Goal: Task Accomplishment & Management: Use online tool/utility

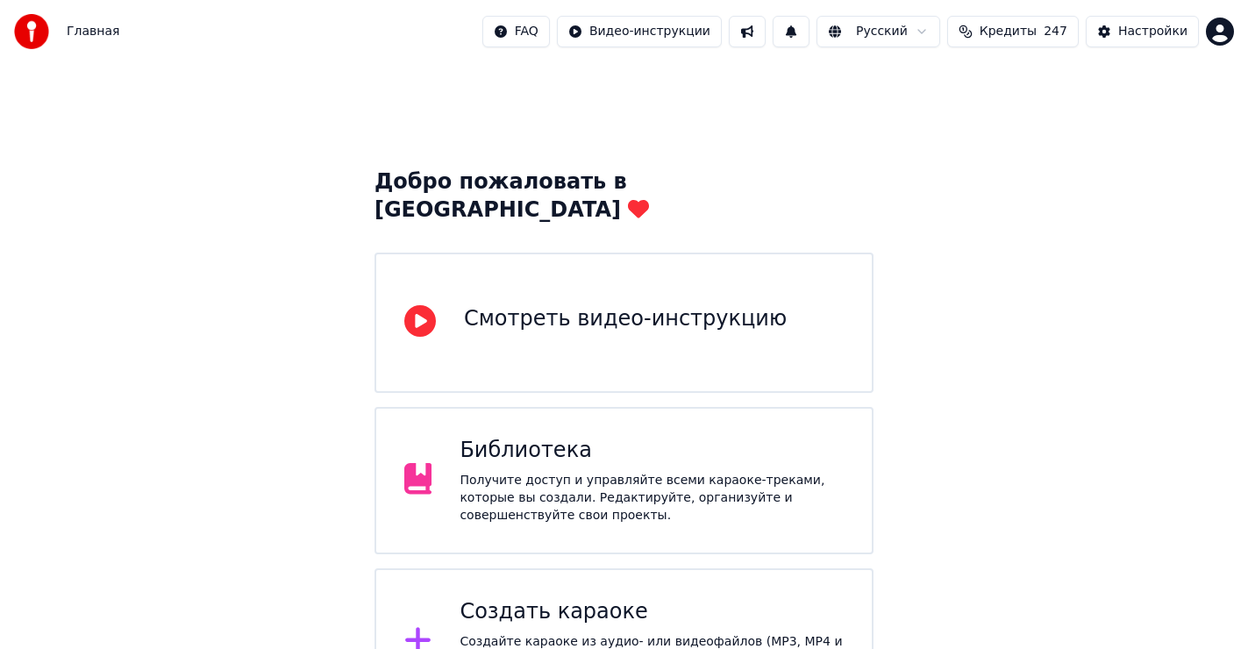
click at [589, 598] on div "Создать караоке" at bounding box center [652, 612] width 384 height 28
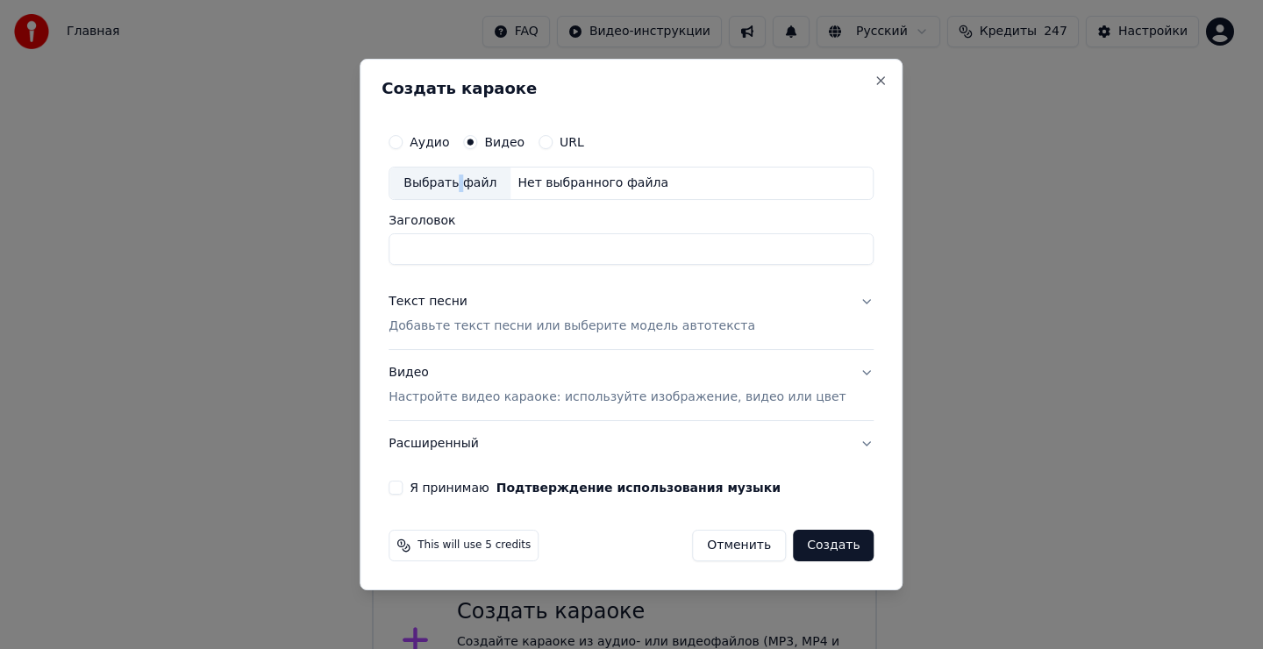
click at [479, 186] on div "Выбрать файл" at bounding box center [449, 184] width 121 height 32
click at [670, 95] on h2 "Создать караоке" at bounding box center [631, 89] width 499 height 16
drag, startPoint x: 758, startPoint y: 254, endPoint x: 854, endPoint y: 249, distance: 96.6
click at [854, 249] on div "**********" at bounding box center [631, 310] width 499 height 384
type input "*"
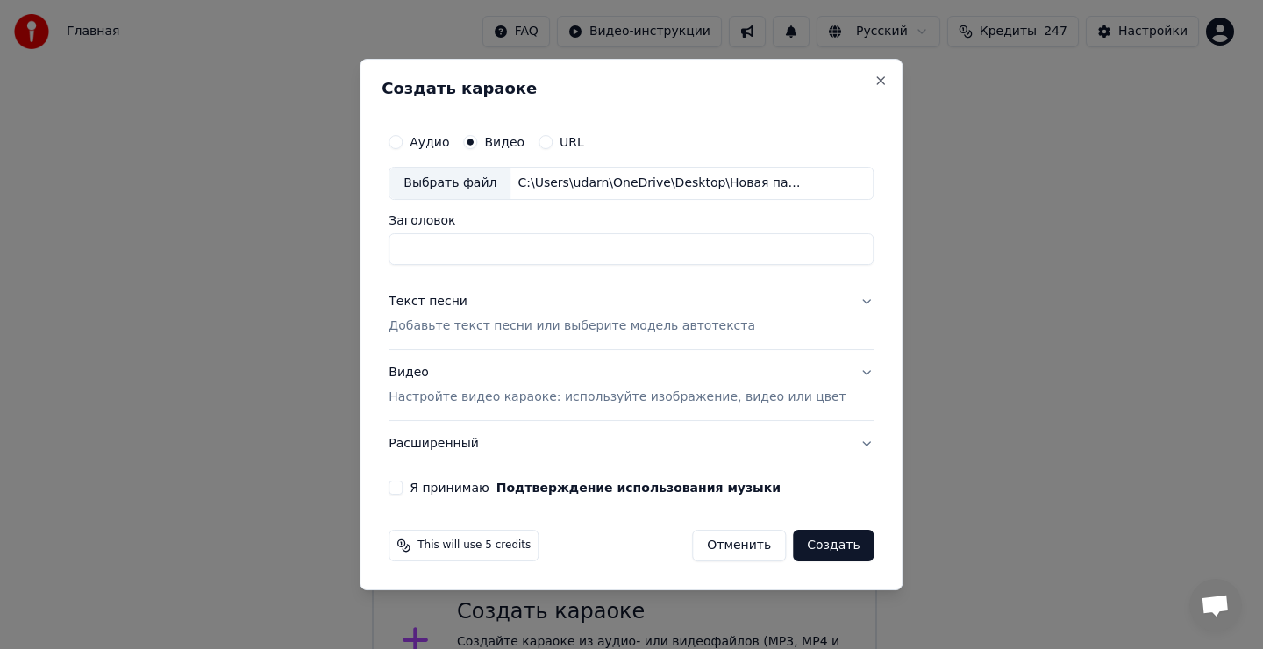
click at [465, 185] on div "Выбрать файл" at bounding box center [449, 184] width 121 height 32
type input "**********"
click at [466, 304] on div "Текст песни" at bounding box center [428, 302] width 79 height 18
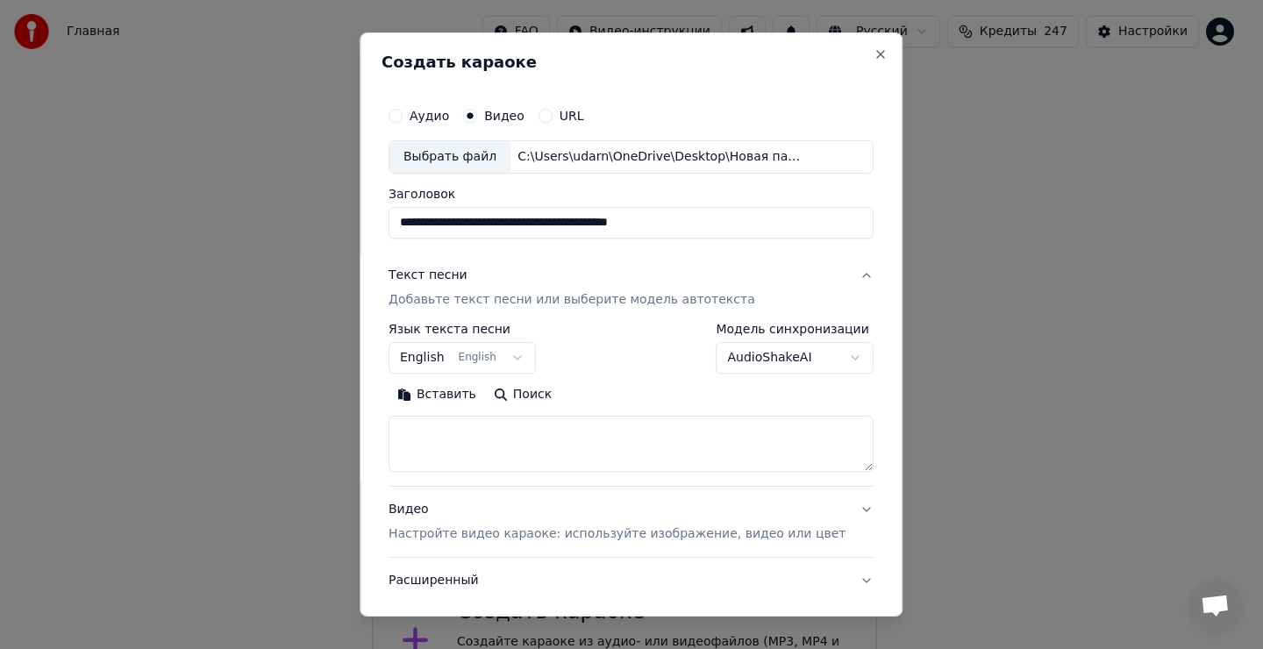
click at [473, 445] on textarea at bounding box center [631, 444] width 485 height 56
click at [472, 439] on textarea at bounding box center [631, 444] width 485 height 56
click at [460, 396] on button "Вставить" at bounding box center [437, 395] width 96 height 28
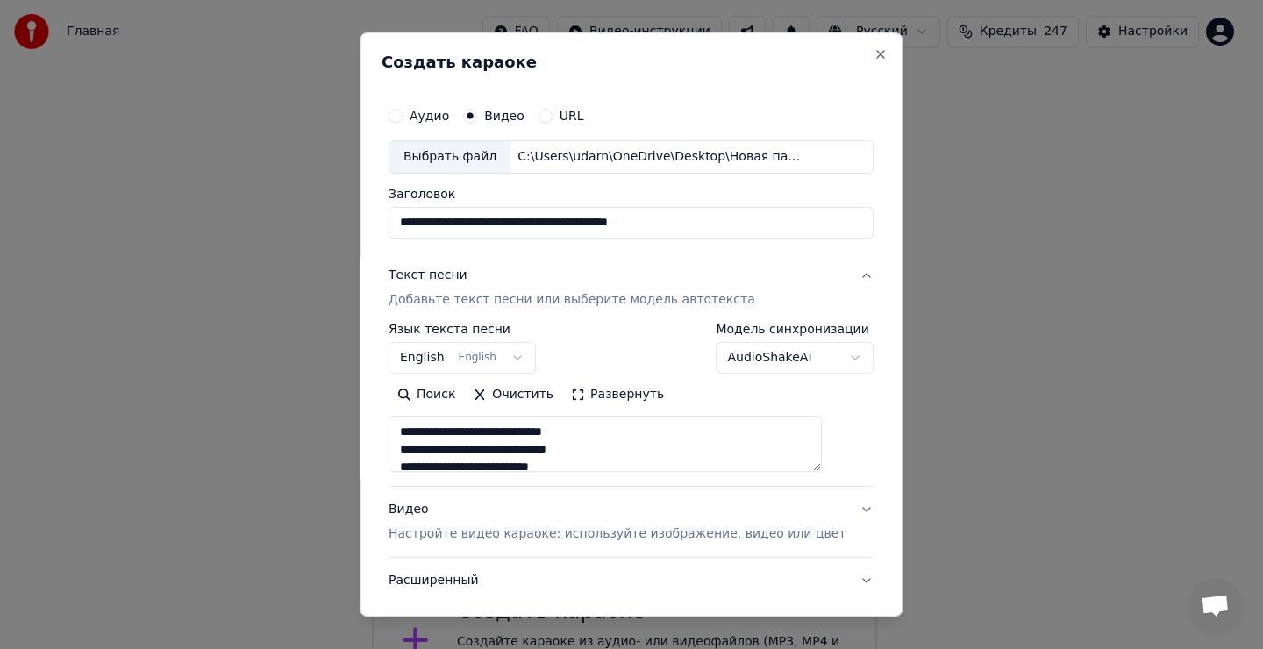
type textarea "**********"
click at [492, 354] on button "English English" at bounding box center [462, 358] width 147 height 32
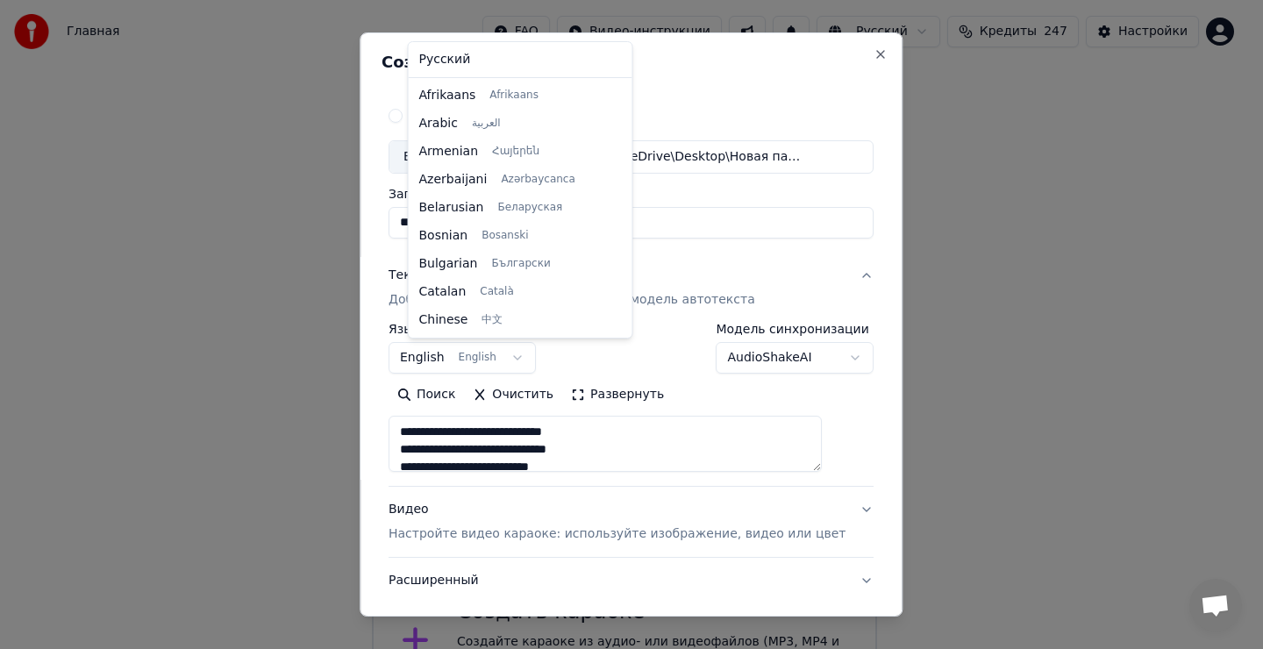
scroll to position [140, 0]
select select "**"
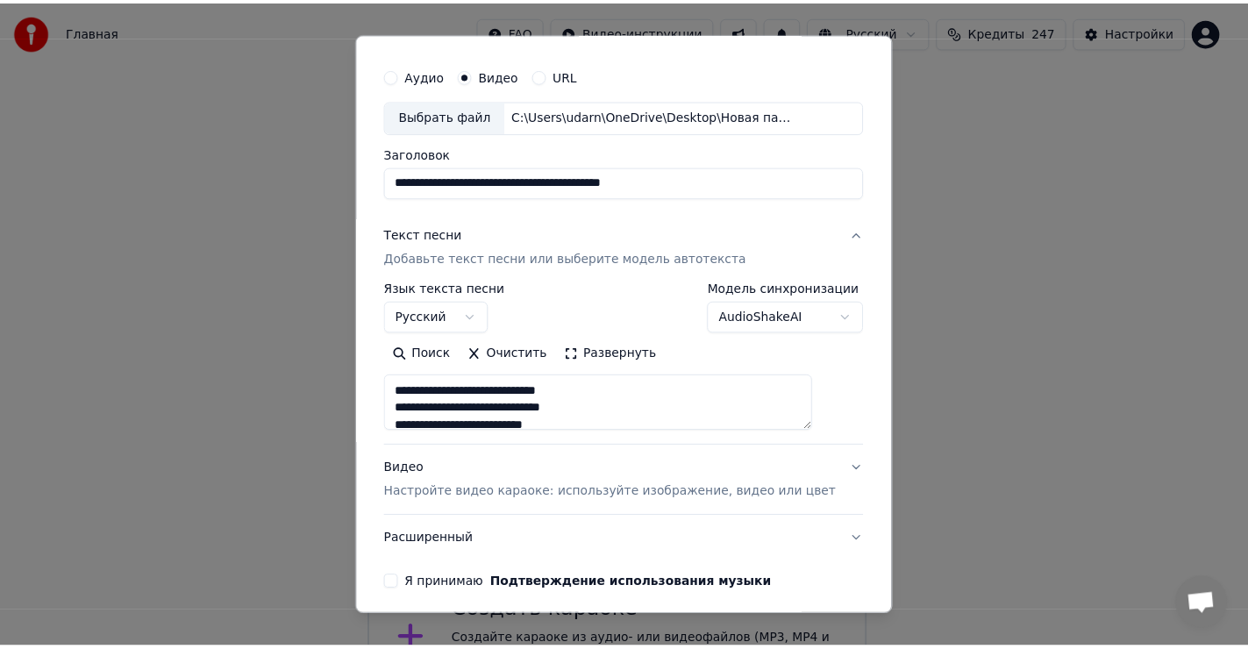
scroll to position [88, 0]
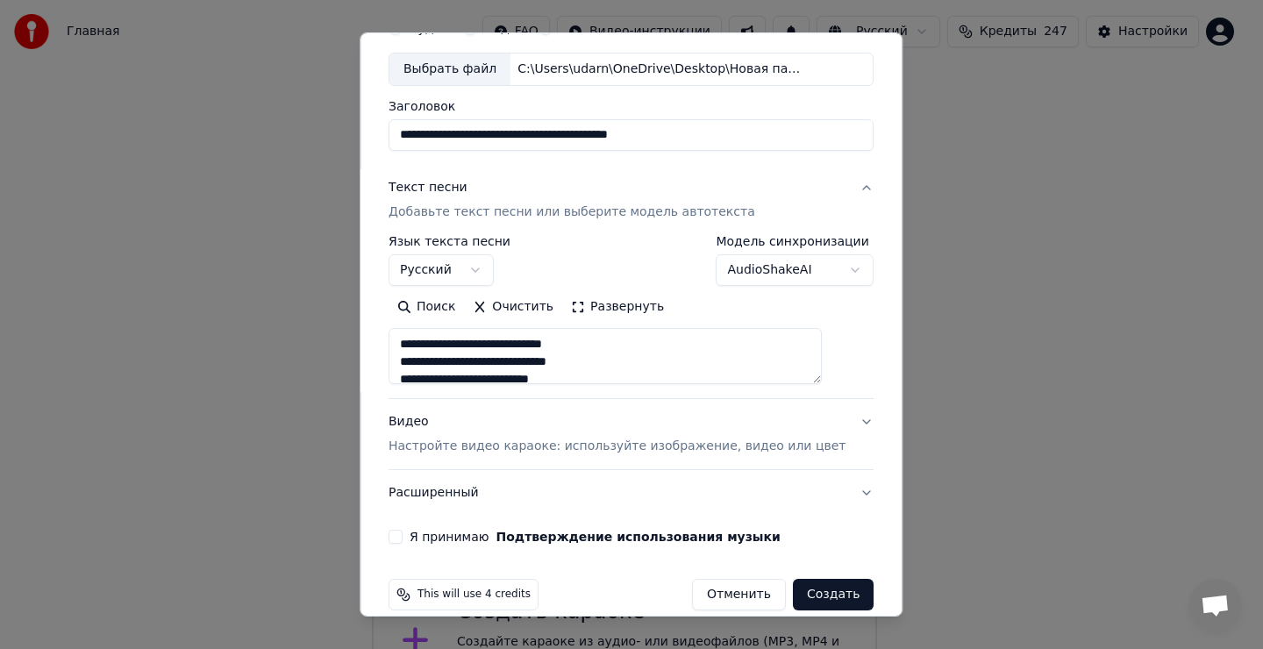
click at [403, 539] on button "Я принимаю Подтверждение использования музыки" at bounding box center [396, 537] width 14 height 14
click at [798, 596] on button "Создать" at bounding box center [833, 595] width 81 height 32
type textarea "**********"
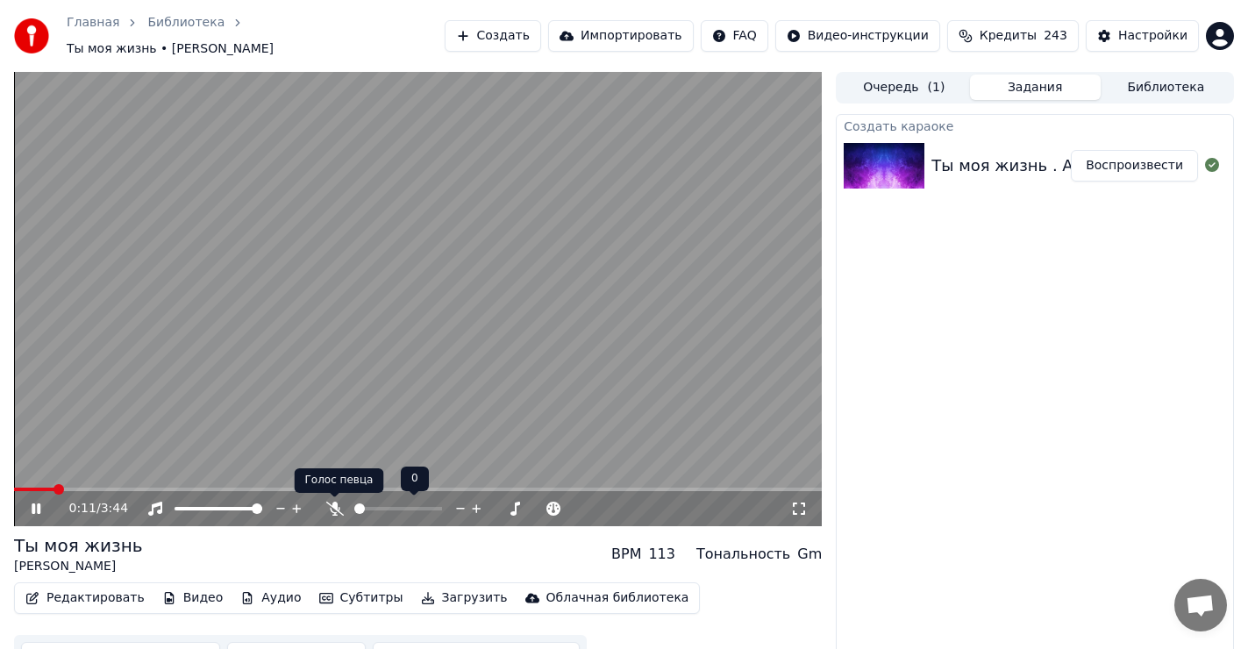
click at [333, 504] on icon at bounding box center [334, 509] width 18 height 14
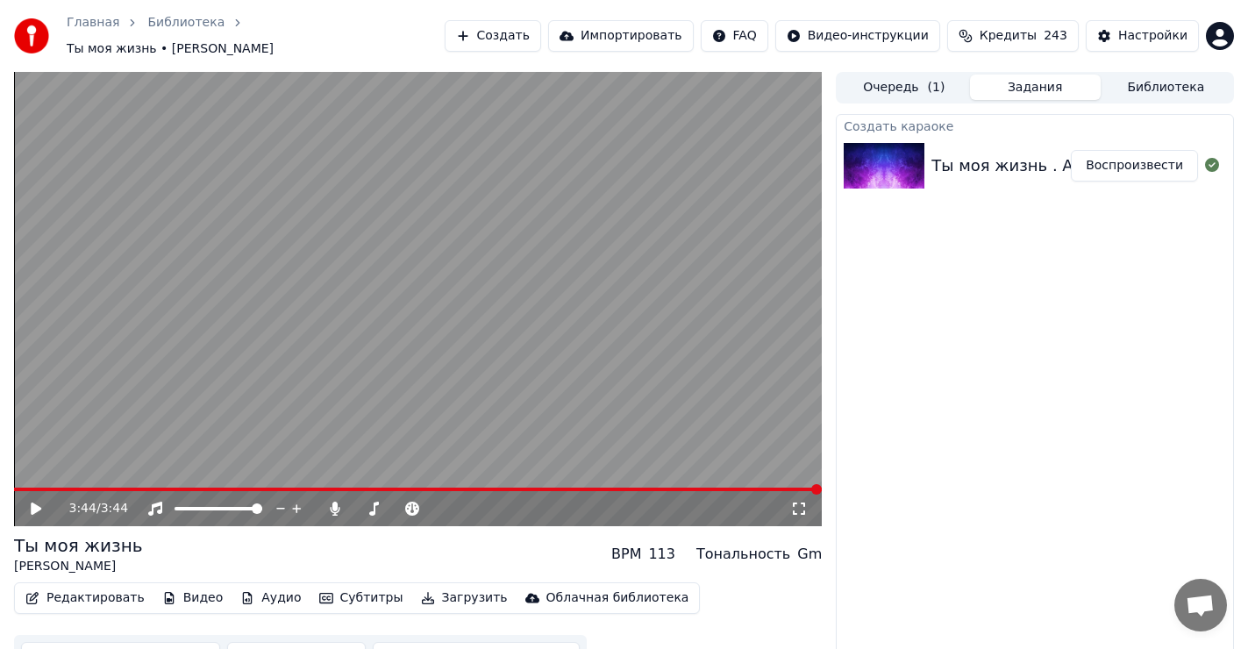
drag, startPoint x: 27, startPoint y: 509, endPoint x: 59, endPoint y: 502, distance: 32.3
click at [28, 509] on div "3:44 / 3:44" at bounding box center [418, 509] width 794 height 18
click at [34, 506] on icon at bounding box center [36, 509] width 11 height 12
click at [110, 487] on video at bounding box center [418, 299] width 808 height 454
click at [111, 489] on span at bounding box center [418, 490] width 808 height 4
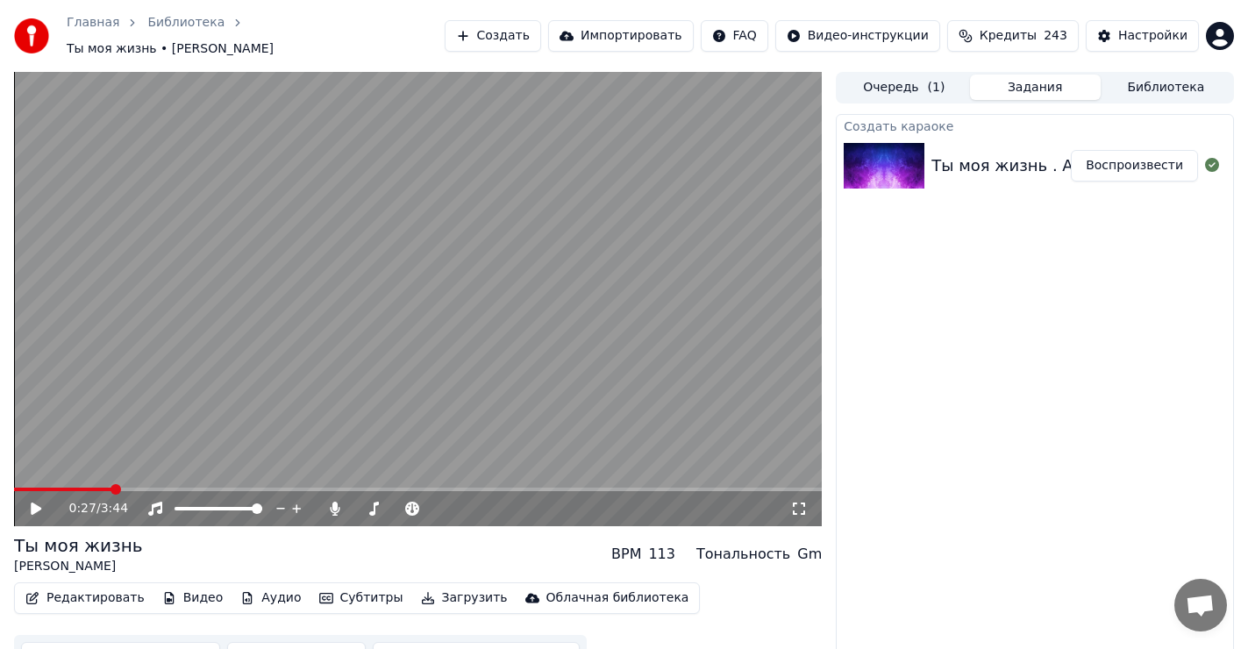
click at [36, 510] on icon at bounding box center [36, 509] width 11 height 12
click at [332, 510] on icon at bounding box center [335, 509] width 18 height 14
drag, startPoint x: 125, startPoint y: 483, endPoint x: 101, endPoint y: 495, distance: 26.3
click at [82, 492] on div "0:30 / 3:44" at bounding box center [418, 299] width 808 height 454
click at [14, 495] on span at bounding box center [19, 489] width 11 height 11
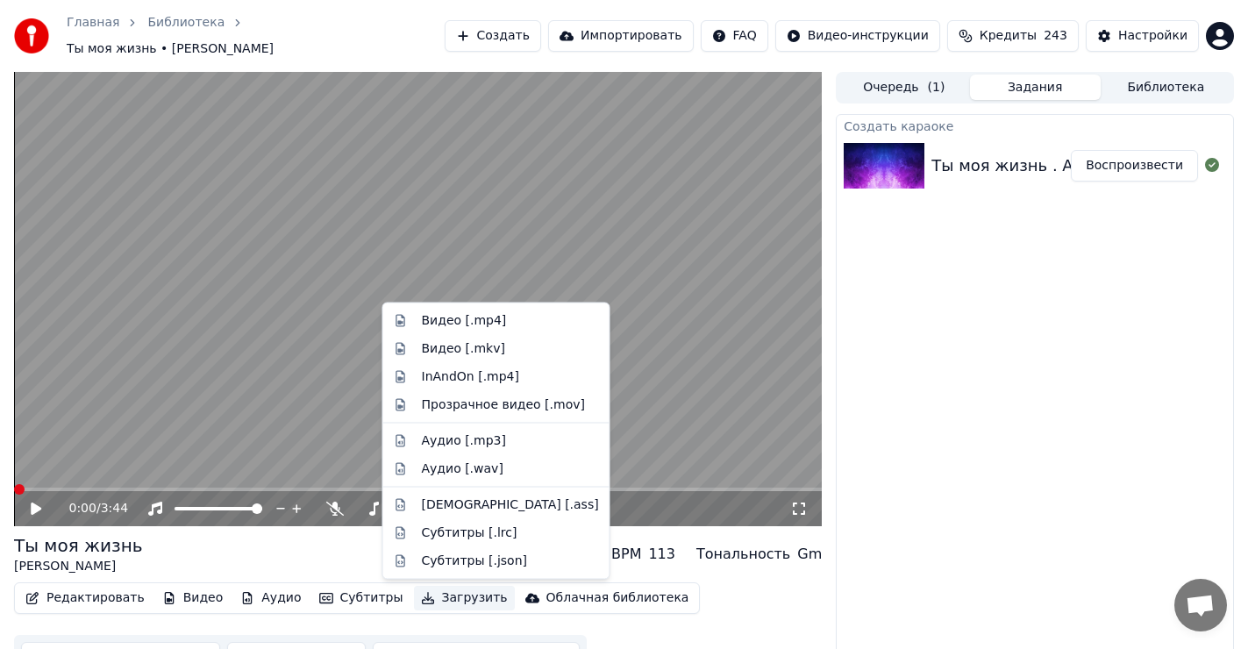
click at [432, 596] on button "Загрузить" at bounding box center [464, 598] width 101 height 25
click at [450, 318] on div "Видео [.mp4]" at bounding box center [464, 321] width 85 height 18
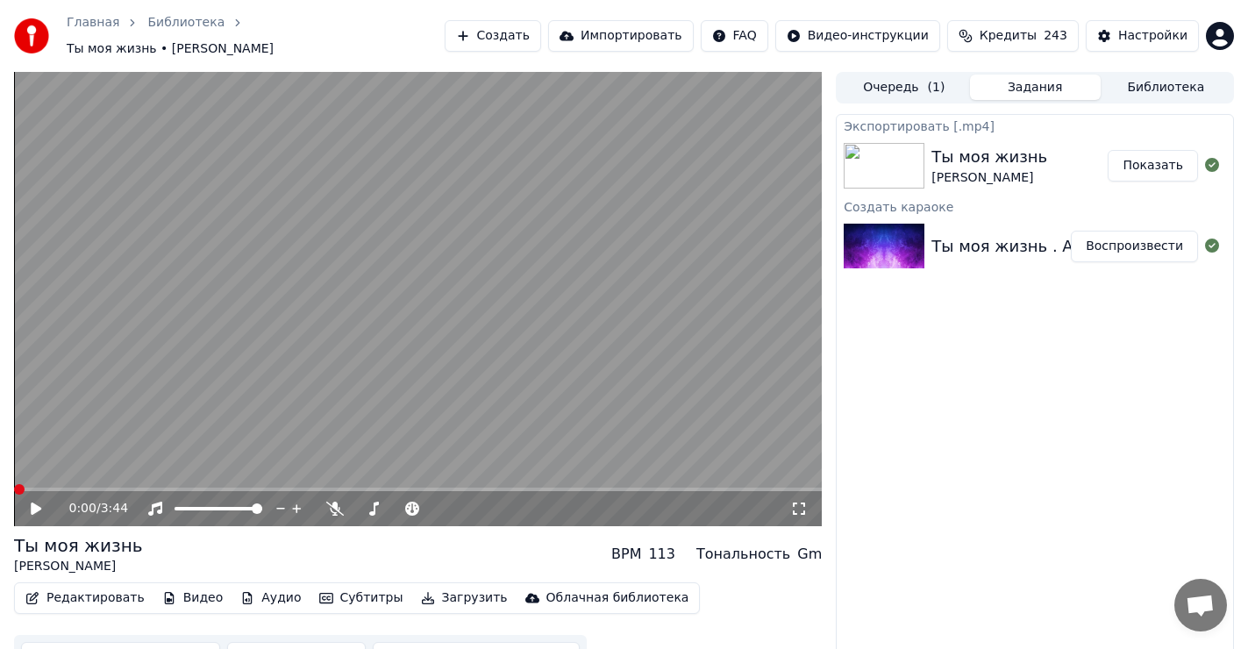
click at [1168, 164] on button "Показать" at bounding box center [1153, 166] width 90 height 32
